Goal: Check status

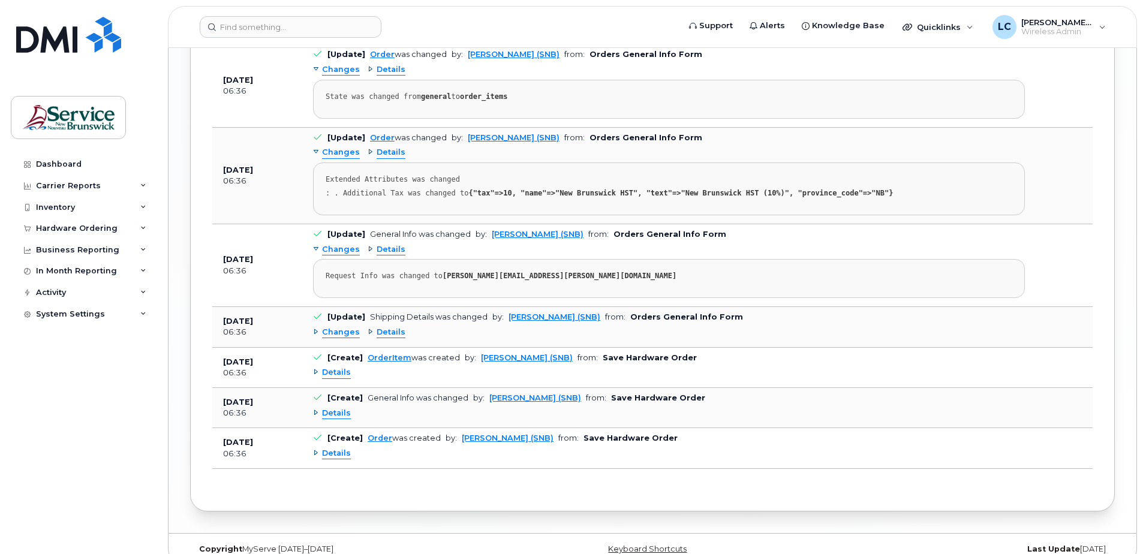
scroll to position [1679, 0]
click at [393, 329] on span "Details" at bounding box center [391, 331] width 29 height 11
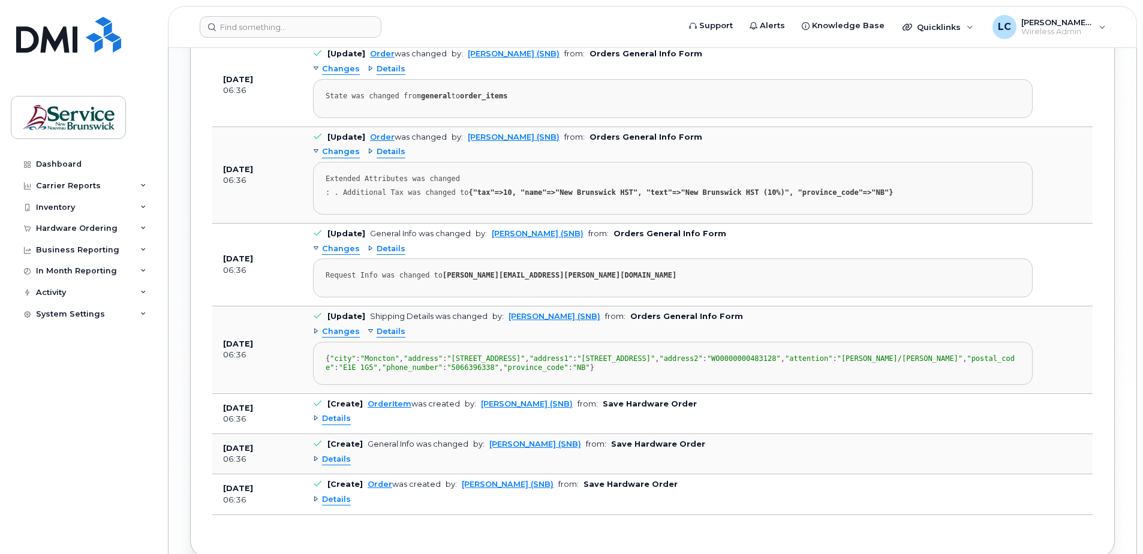
click at [386, 249] on span "Details" at bounding box center [391, 248] width 29 height 11
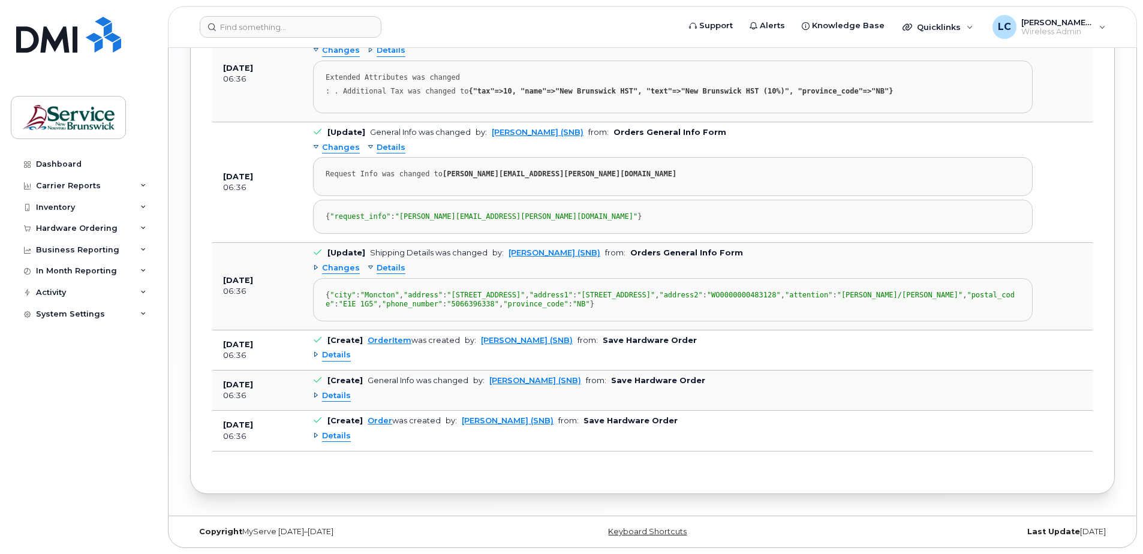
scroll to position [1871, 0]
click at [348, 353] on span "Details" at bounding box center [336, 355] width 29 height 11
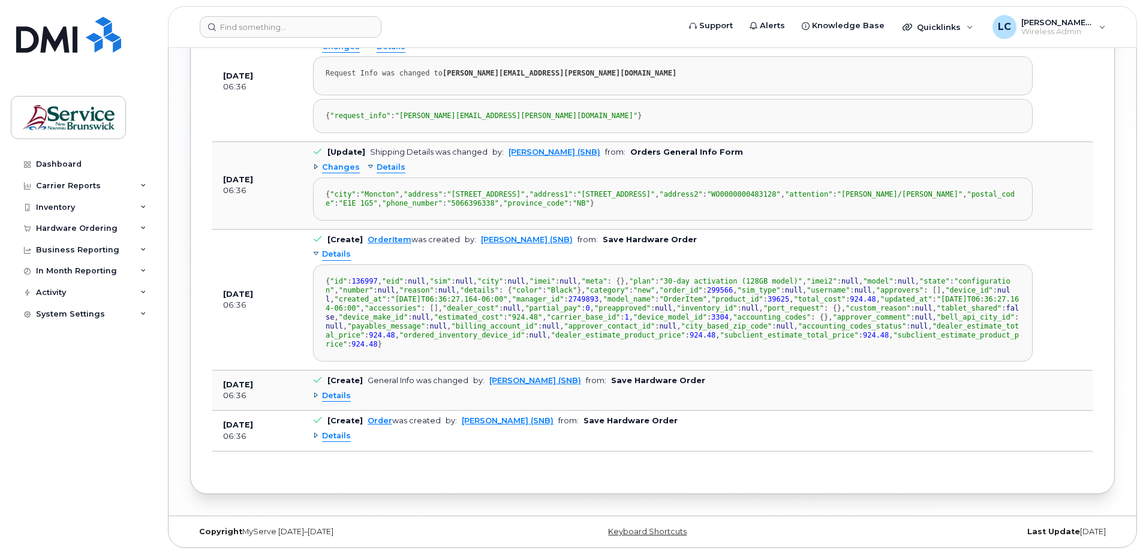
scroll to position [2170, 0]
click at [324, 402] on span "Details" at bounding box center [336, 395] width 29 height 11
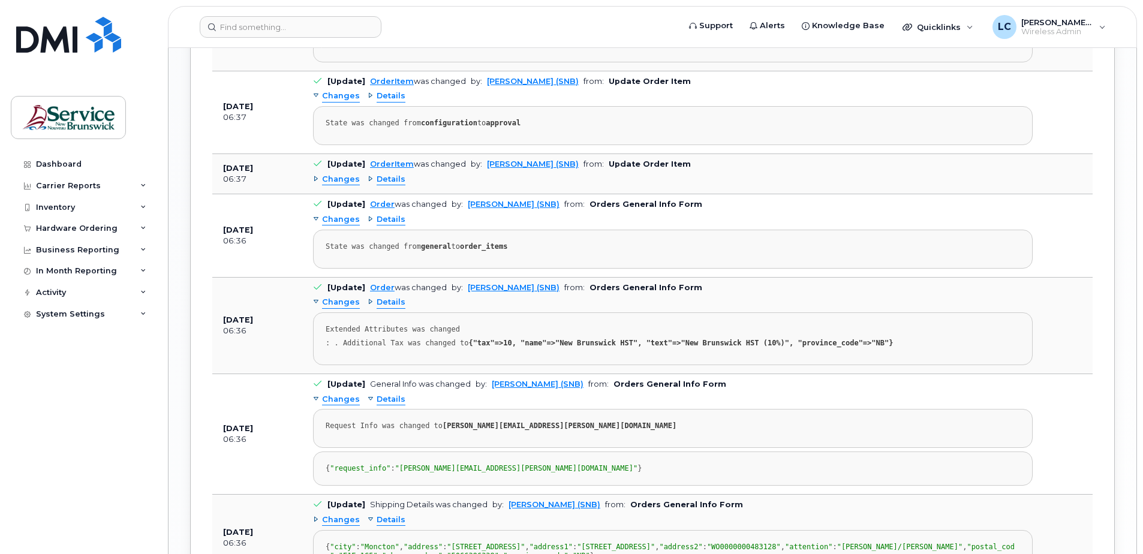
scroll to position [1511, 0]
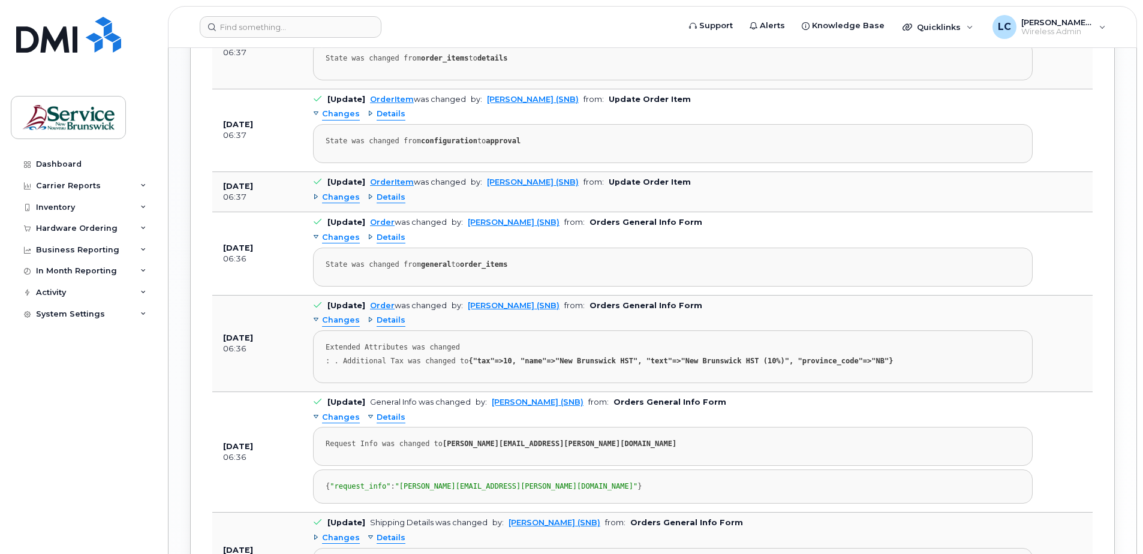
click at [388, 199] on span "Details" at bounding box center [391, 197] width 29 height 11
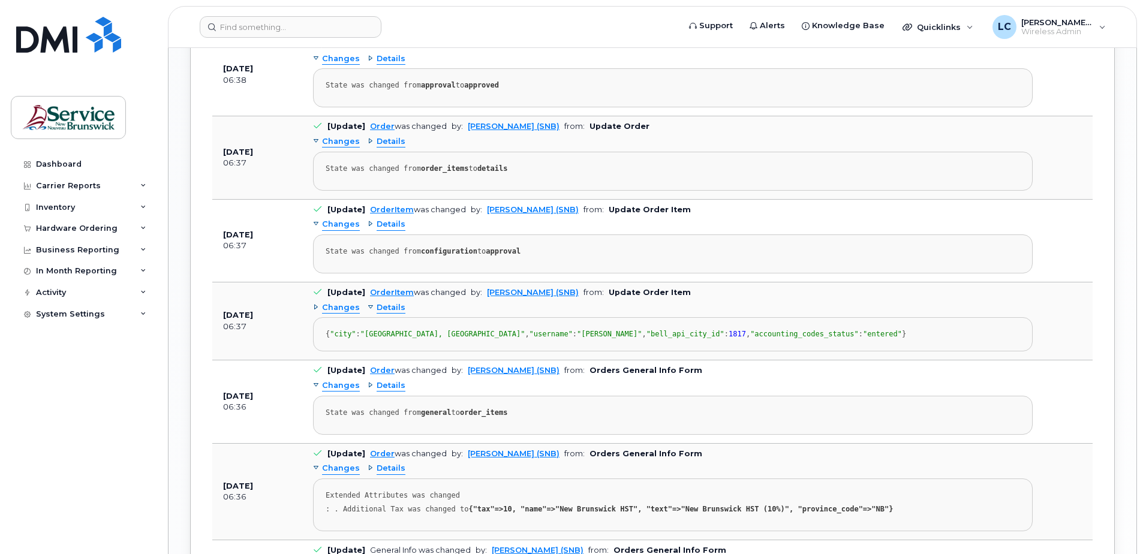
scroll to position [1391, 0]
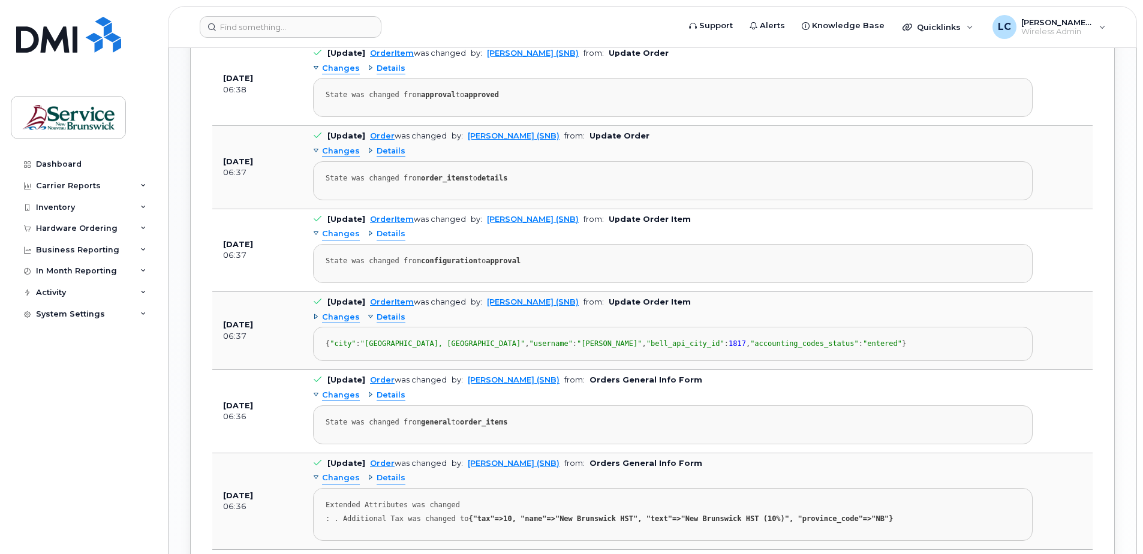
click at [387, 238] on span "Details" at bounding box center [391, 234] width 29 height 11
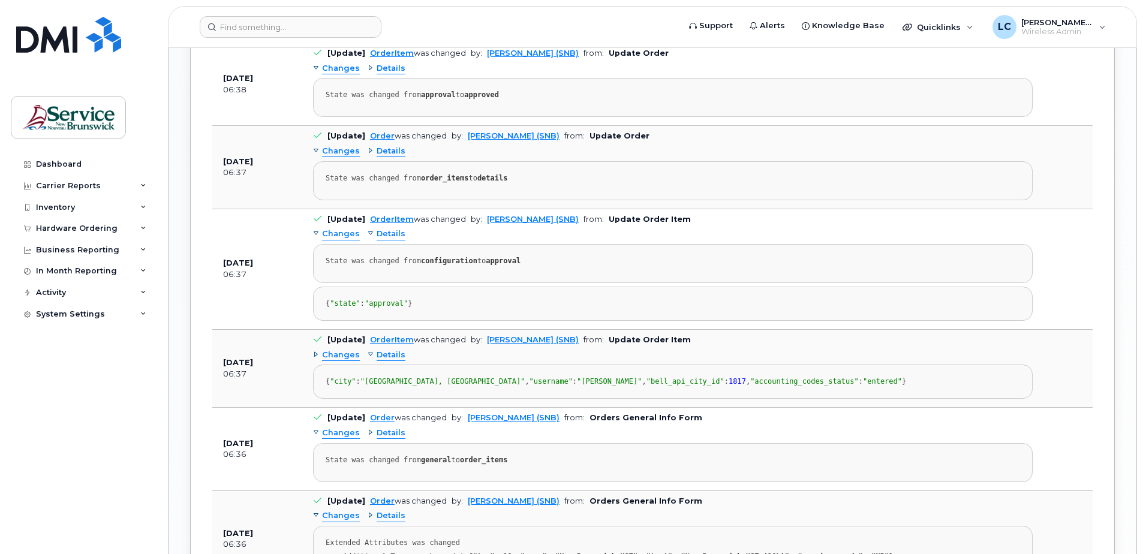
click at [386, 151] on span "Details" at bounding box center [391, 151] width 29 height 11
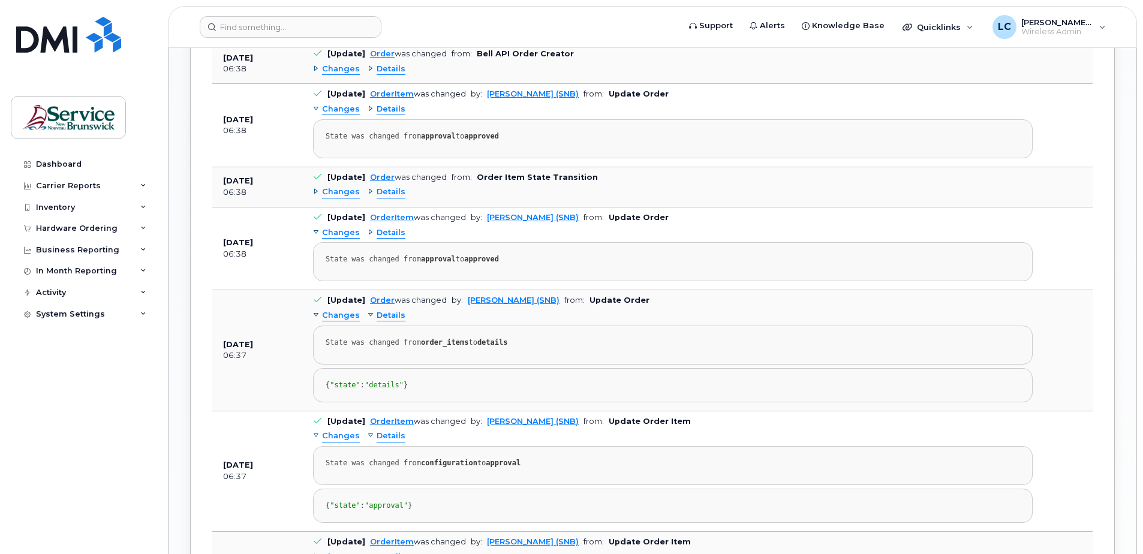
scroll to position [1211, 0]
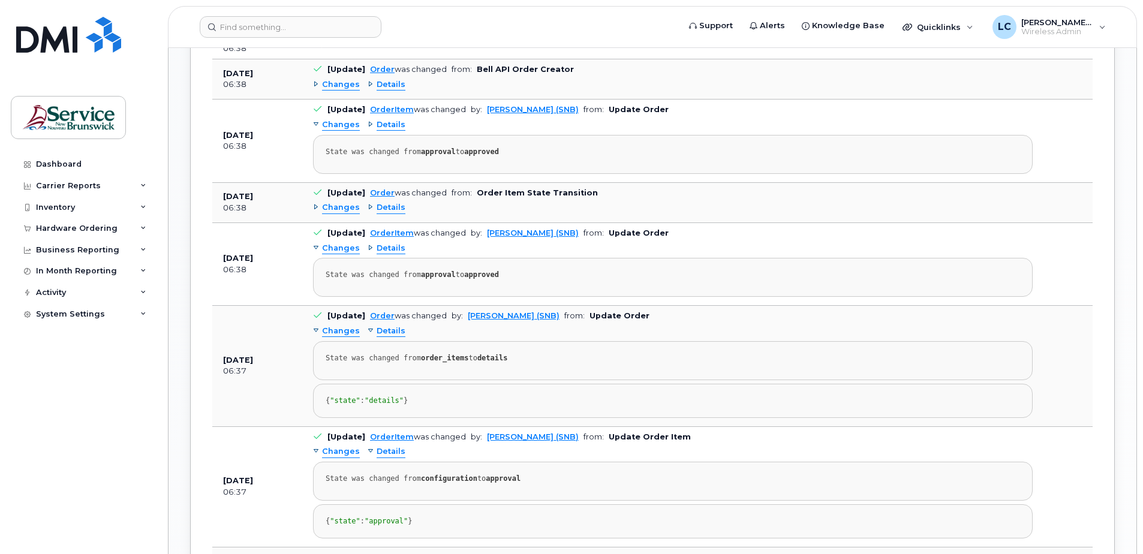
click at [386, 250] on span "Details" at bounding box center [391, 248] width 29 height 11
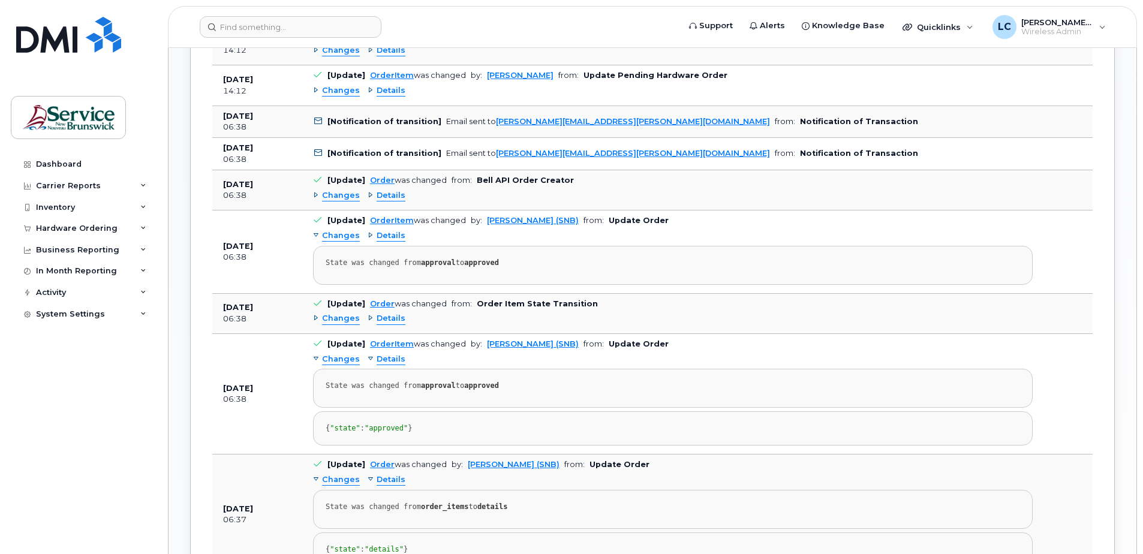
scroll to position [1091, 0]
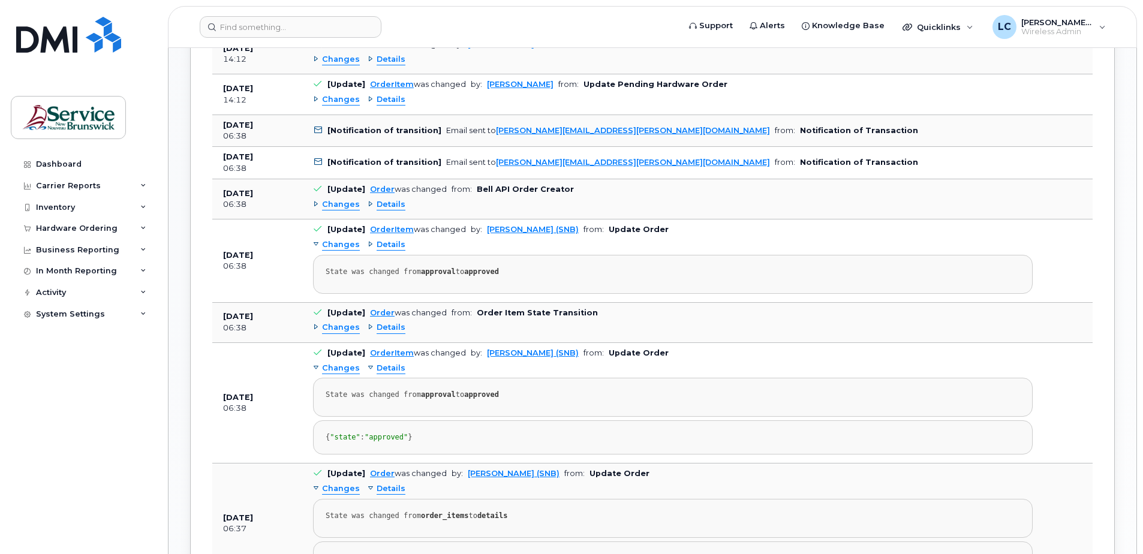
click at [389, 329] on span "Details" at bounding box center [391, 327] width 29 height 11
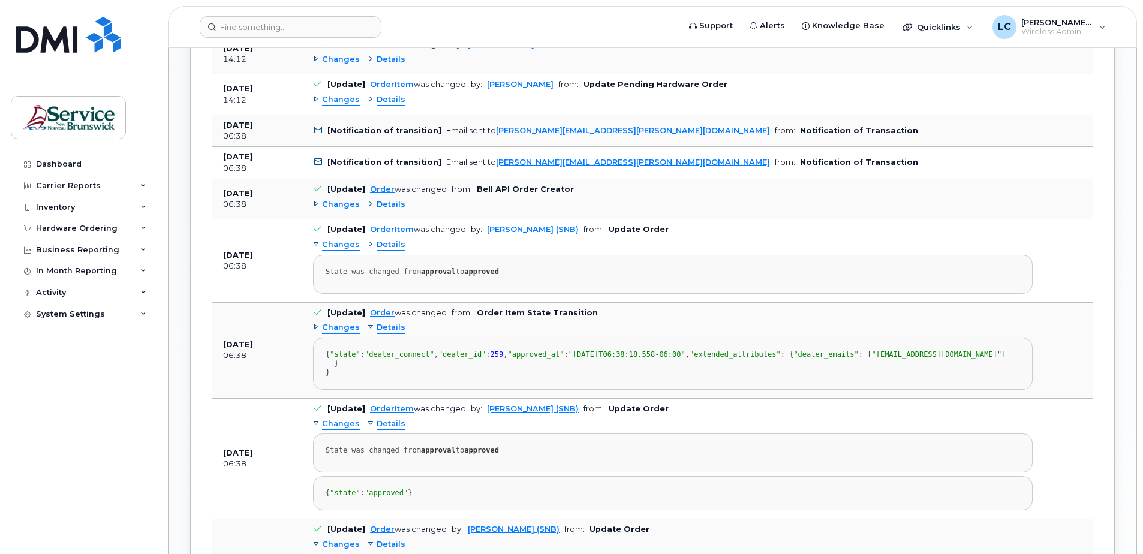
click at [384, 242] on span "Details" at bounding box center [391, 244] width 29 height 11
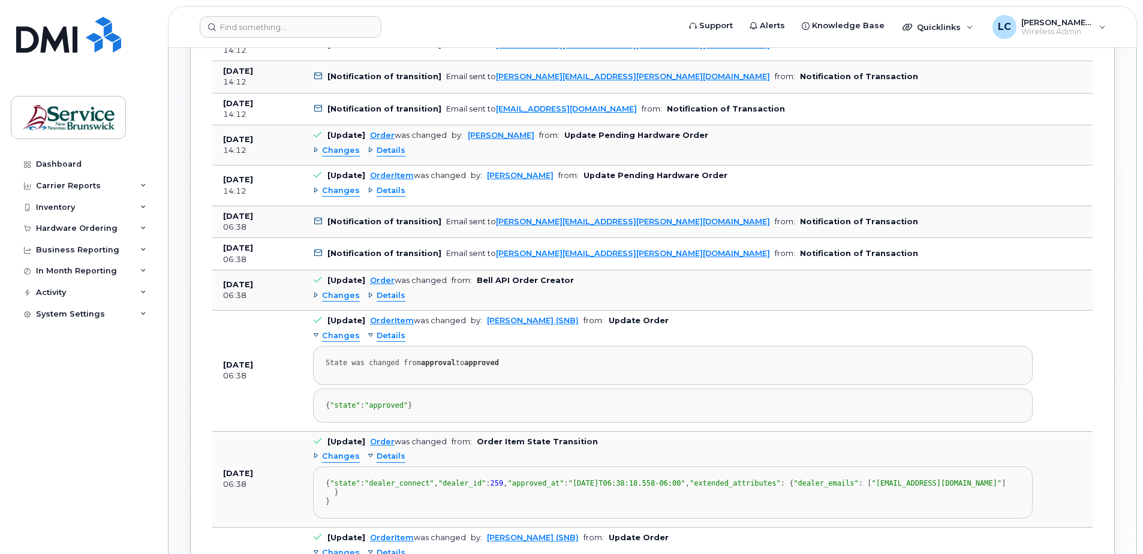
scroll to position [971, 0]
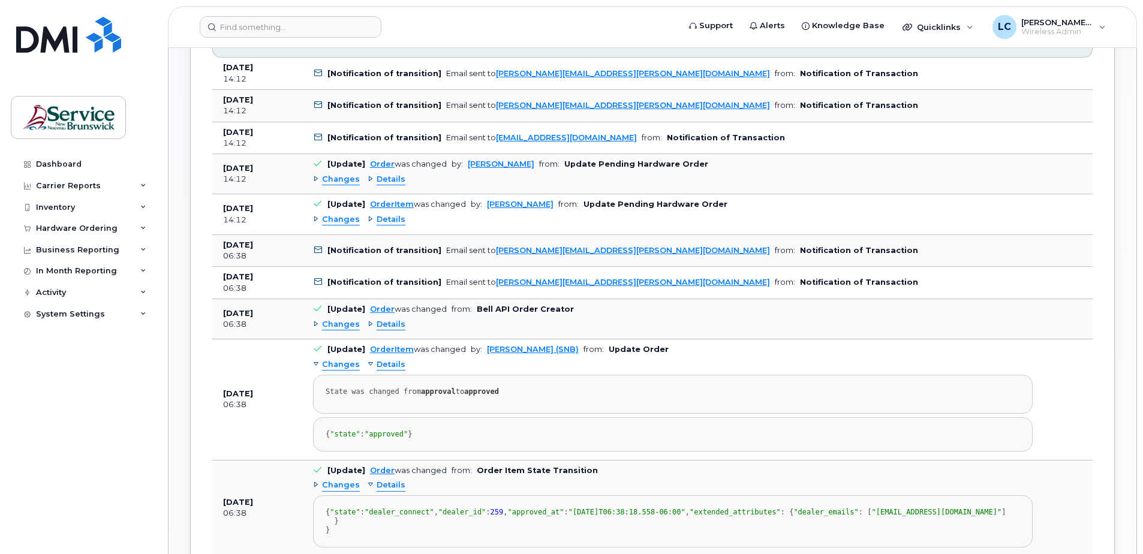
click at [386, 323] on span "Details" at bounding box center [391, 324] width 29 height 11
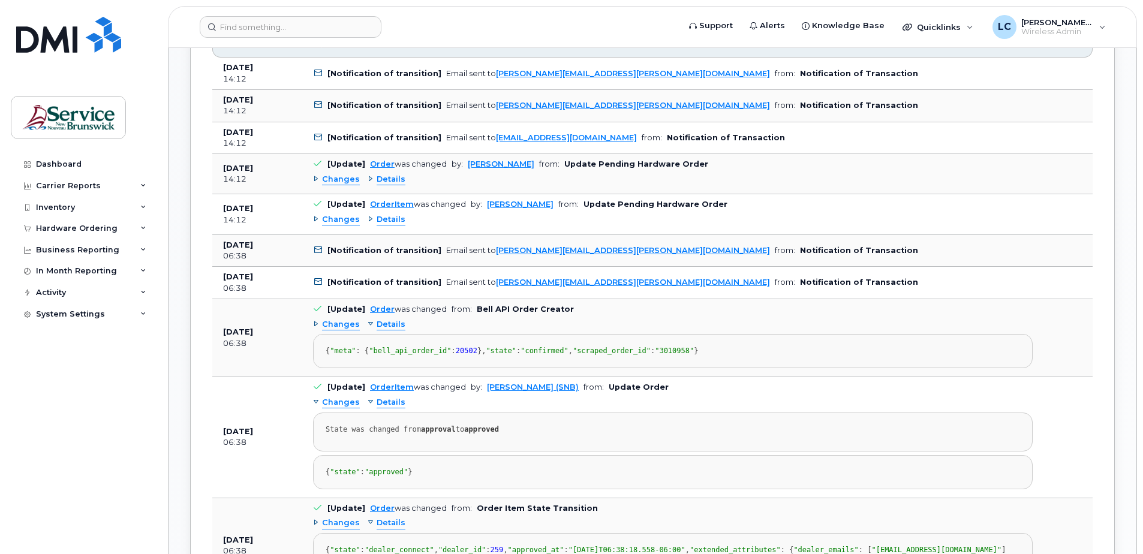
click at [377, 218] on span "Details" at bounding box center [391, 219] width 29 height 11
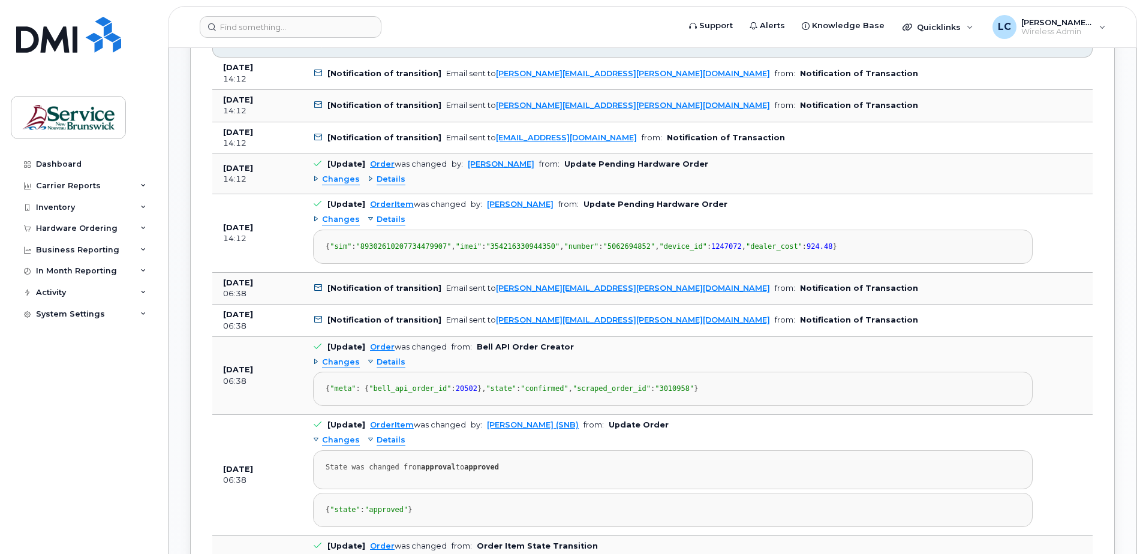
click at [383, 176] on span "Details" at bounding box center [391, 179] width 29 height 11
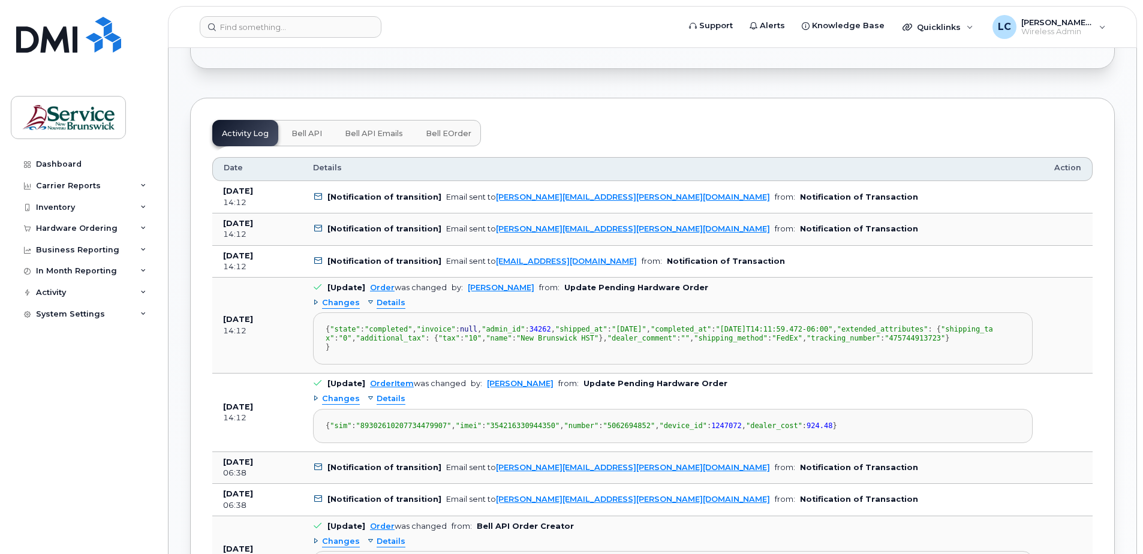
scroll to position [791, 0]
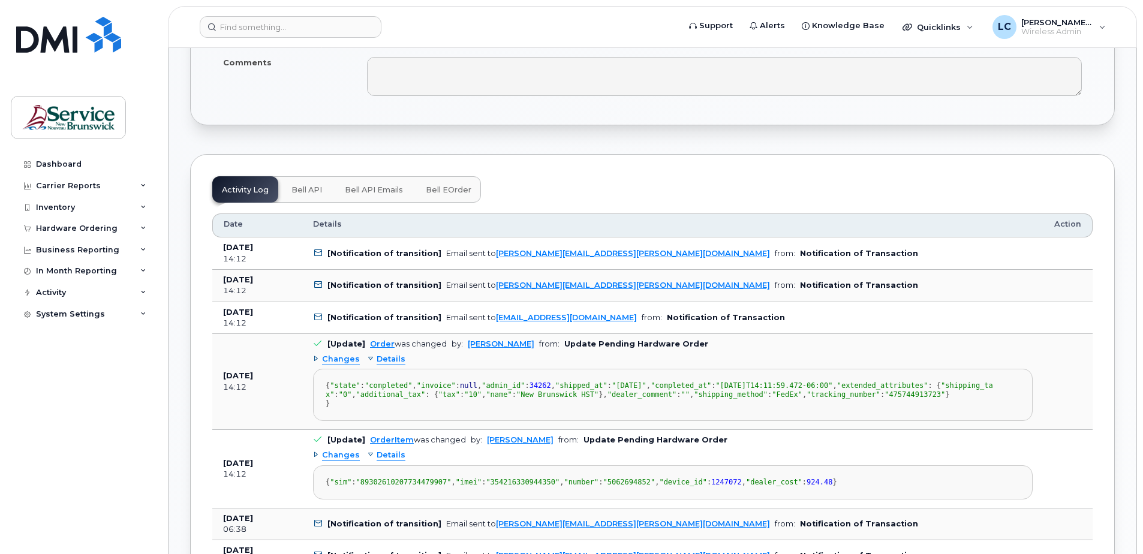
click at [441, 189] on span "Bell eOrder" at bounding box center [449, 190] width 46 height 10
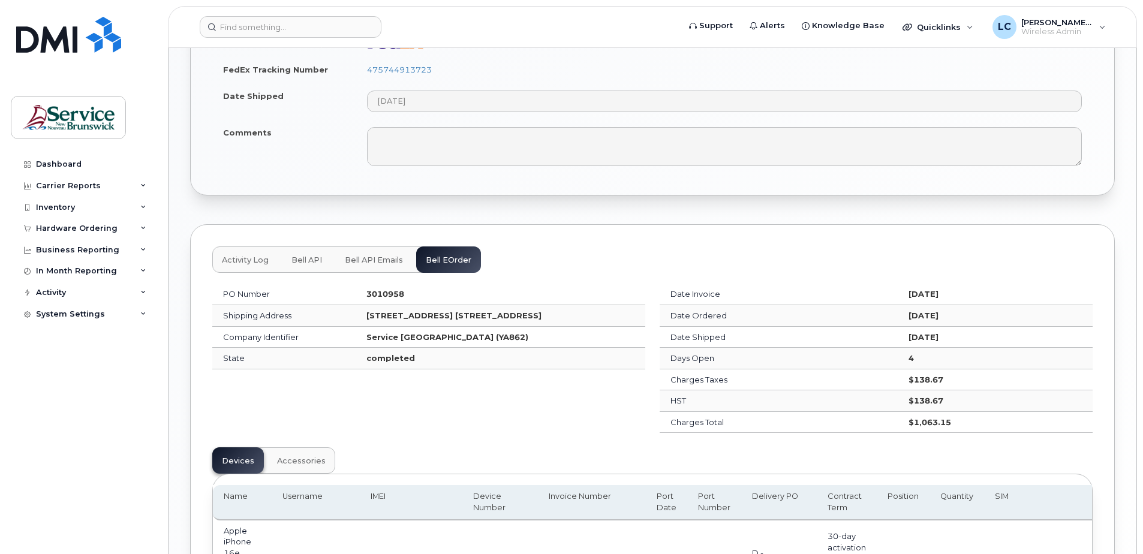
scroll to position [711, 0]
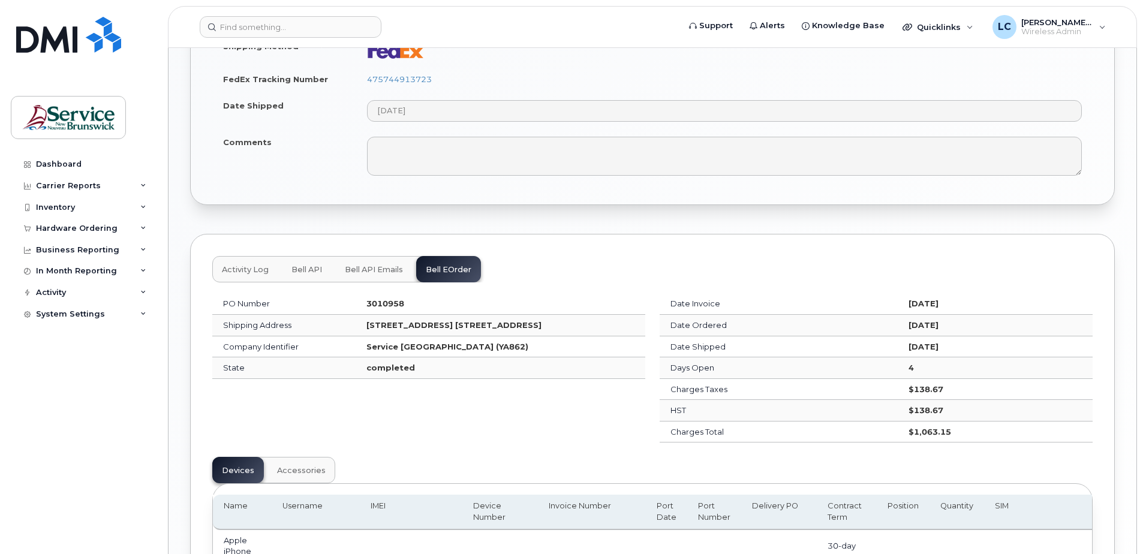
click at [315, 270] on span "Bell API" at bounding box center [306, 270] width 31 height 10
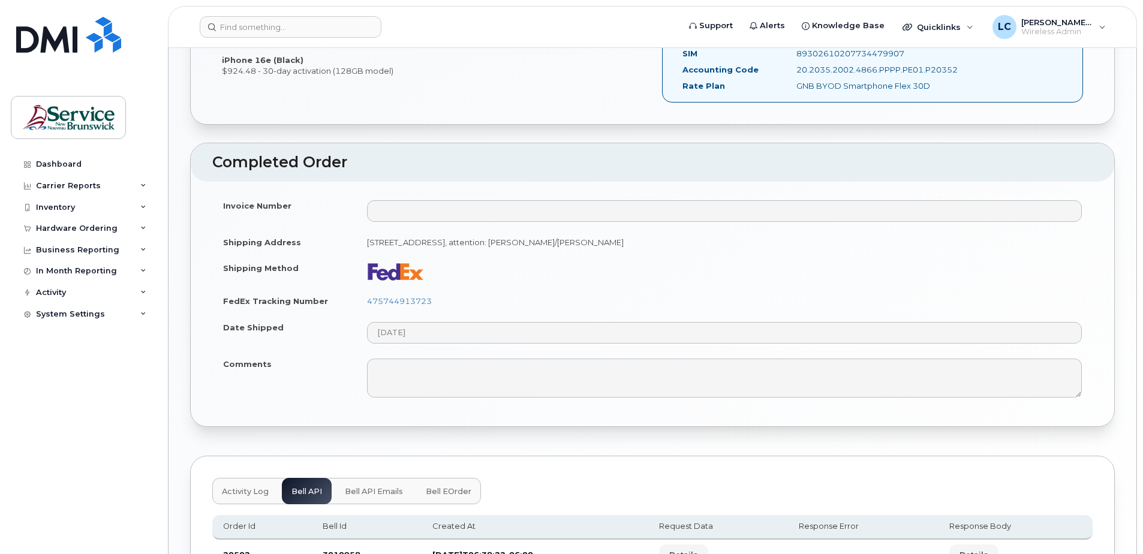
scroll to position [609, 0]
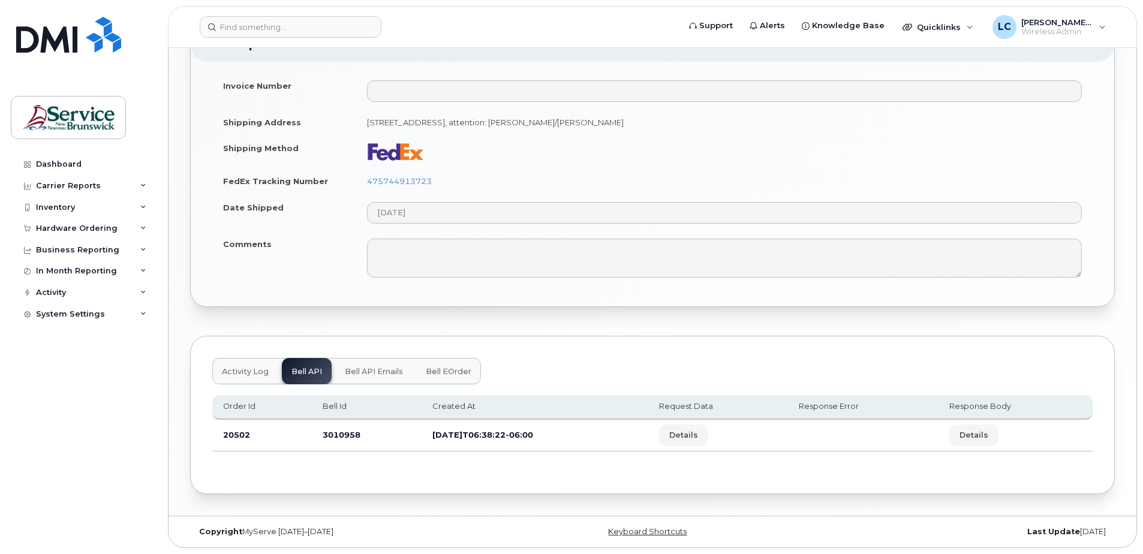
click at [357, 369] on span "Bell API Emails" at bounding box center [374, 372] width 58 height 10
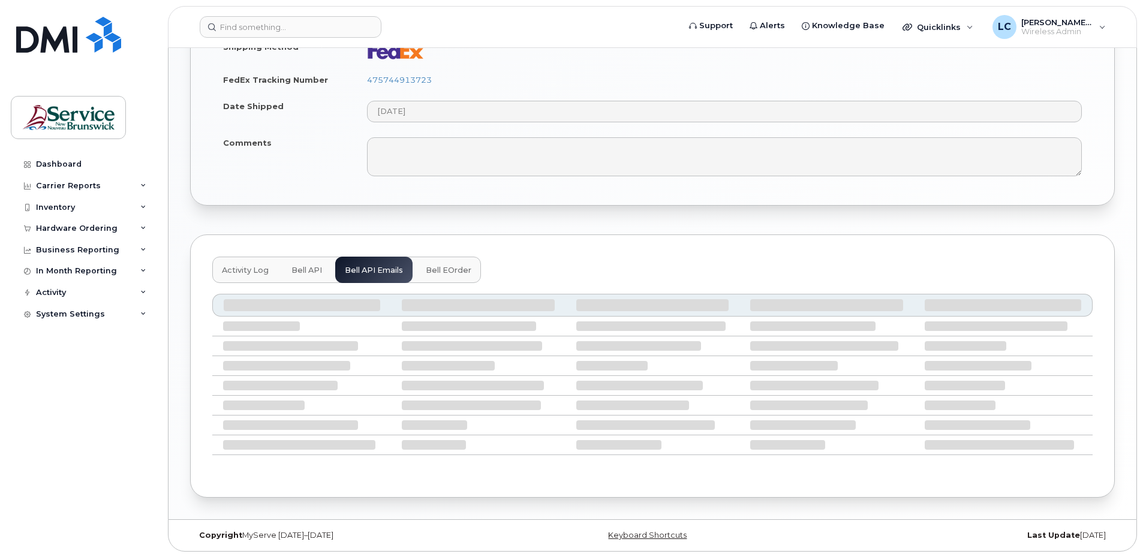
scroll to position [714, 0]
